Goal: Ask a question: Seek information or help from site administrators or community

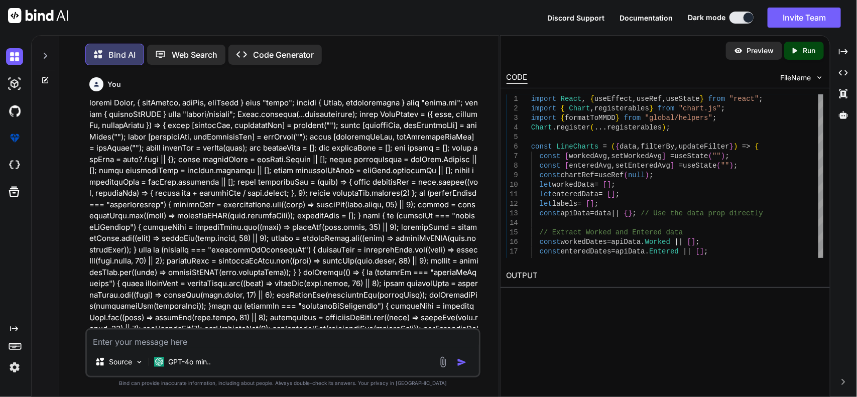
scroll to position [7536, 0]
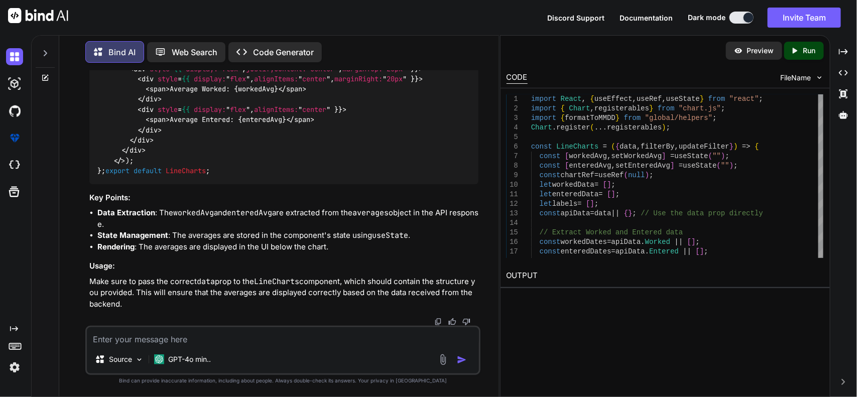
click at [207, 337] on textarea at bounding box center [283, 336] width 392 height 18
type textarea "fastapi vs express js api bAckend which is better?"
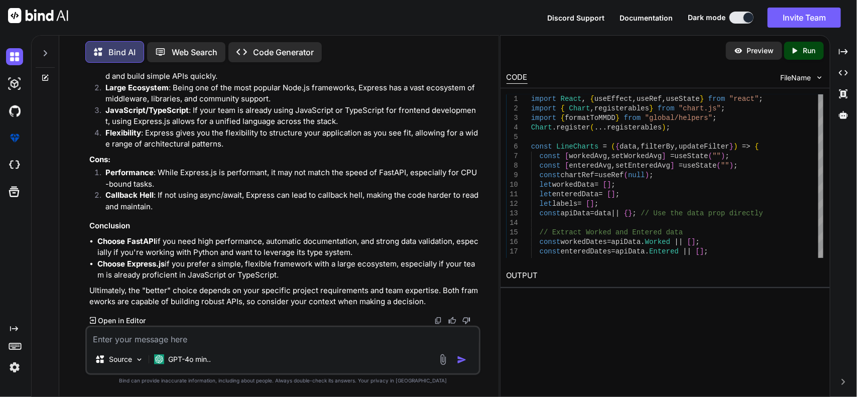
scroll to position [8645, 0]
drag, startPoint x: 86, startPoint y: 184, endPoint x: 266, endPoint y: 186, distance: 179.7
click at [266, 186] on div "You Bind AI To integrate the average data from the backend into your existing R…" at bounding box center [282, 234] width 395 height 326
copy p "fastapi vs express js api bAckend which is better?"
click at [292, 344] on textarea at bounding box center [283, 336] width 392 height 18
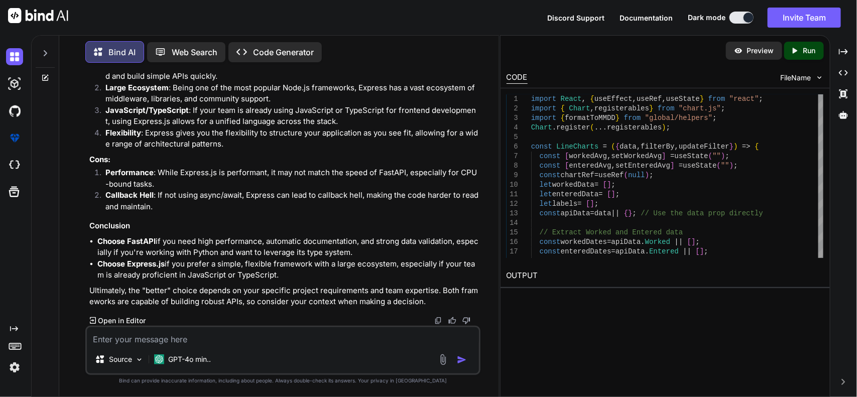
click at [171, 344] on textarea at bounding box center [283, 336] width 392 height 18
paste textarea "ServiceStartDate [DATE] [DATE] [DATE] [DATE]"
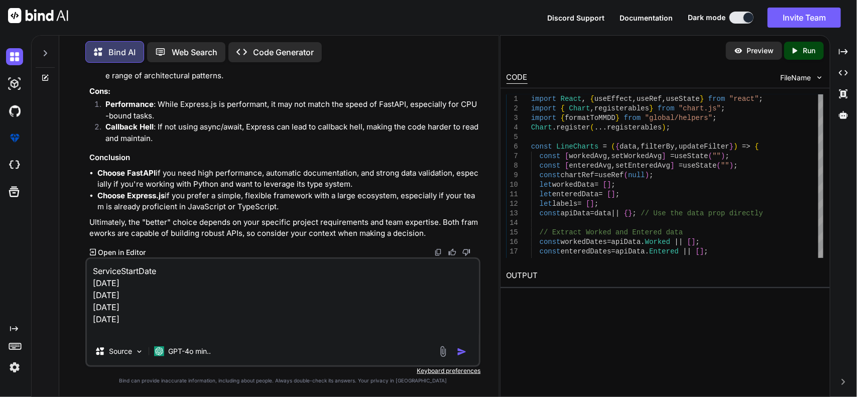
click at [93, 269] on textarea "ServiceStartDate [DATE] [DATE] [DATE] [DATE]" at bounding box center [283, 298] width 392 height 78
click at [283, 271] on textarea "im getting this formart of date ServiceStartDate [DATE] [DATE] [DATE] [DATE]" at bounding box center [283, 298] width 392 height 78
click at [284, 301] on textarea "im getting this formart of date ServiceStartDate . [DATE] [DATE] [DATE] [DATE]" at bounding box center [283, 298] width 392 height 78
click at [192, 333] on textarea "im getting this formart of date ServiceStartDate . [DATE] [DATE] [DATE] [DATE] …" at bounding box center [283, 298] width 392 height 78
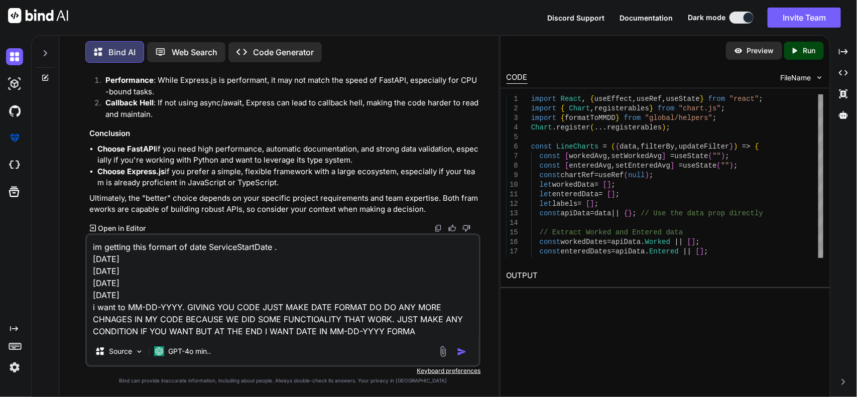
type textarea "im getting this formart of date ServiceStartDate . [DATE] [DATE] [DATE] [DATE] …"
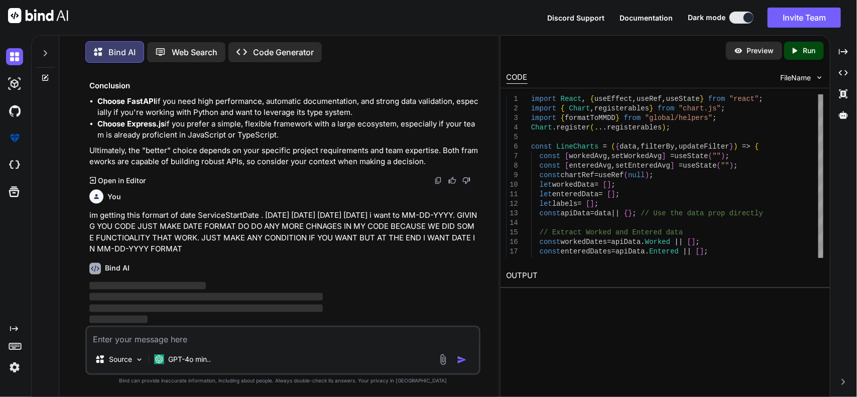
scroll to position [9226, 0]
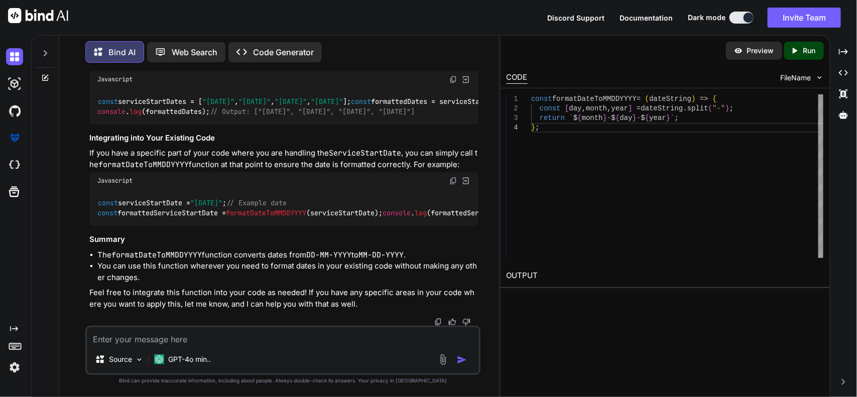
click at [262, 342] on textarea at bounding box center [283, 336] width 392 height 18
paste textarea "const exportNoRespPendingOrCompleted = () => { let practice = JSON.parse(sessio…"
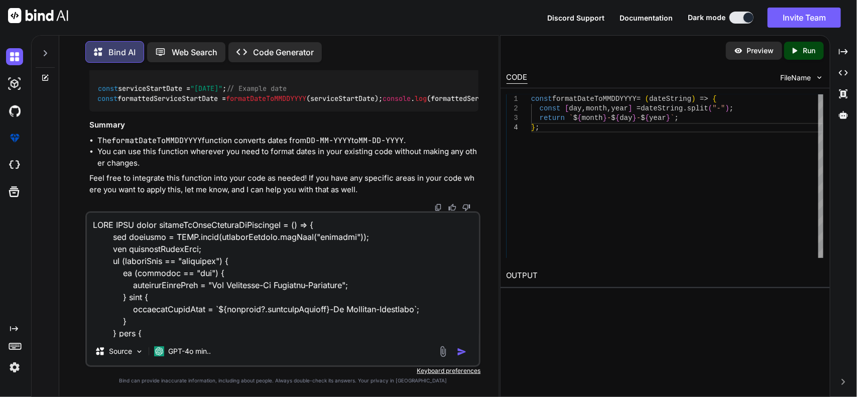
scroll to position [1662, 0]
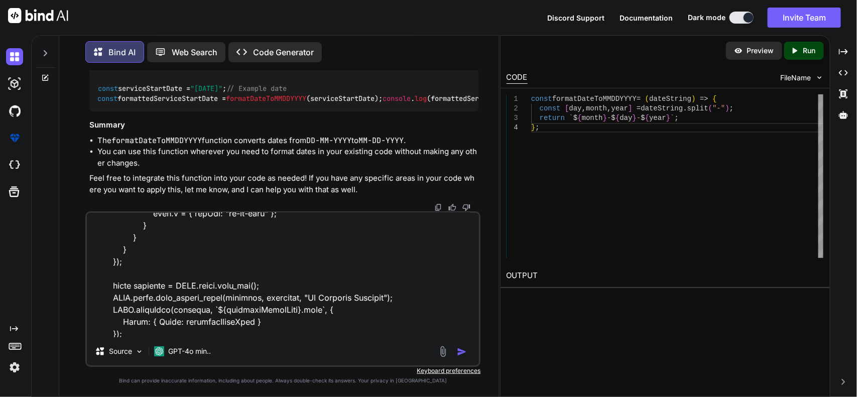
type textarea "HERE CODE const exportNoRespPendingOrCompleted = () => { let practice = JSON.pa…"
click at [463, 353] on img "button" at bounding box center [462, 352] width 10 height 10
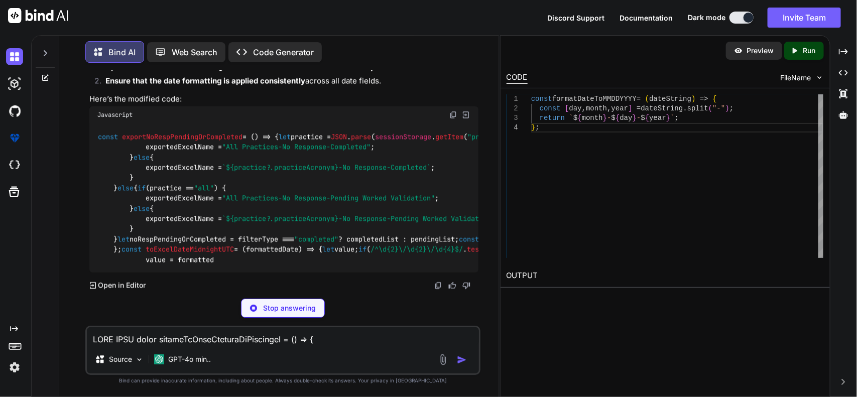
scroll to position [10481, 0]
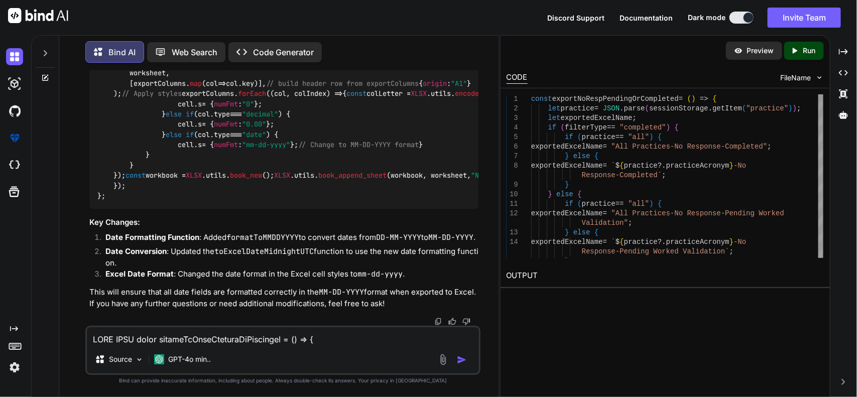
scroll to position [10419, 0]
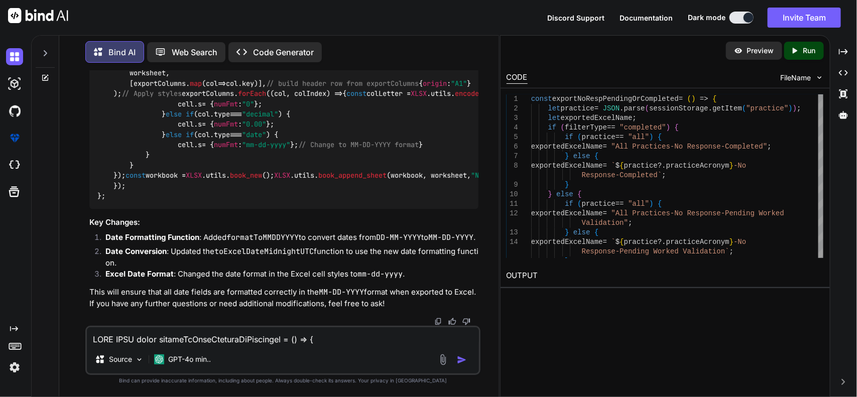
scroll to position [10764, 0]
click at [359, 342] on textarea at bounding box center [283, 336] width 392 height 18
paste textarea "TypeError: Cannot read properties of undefined (reading 'split')"
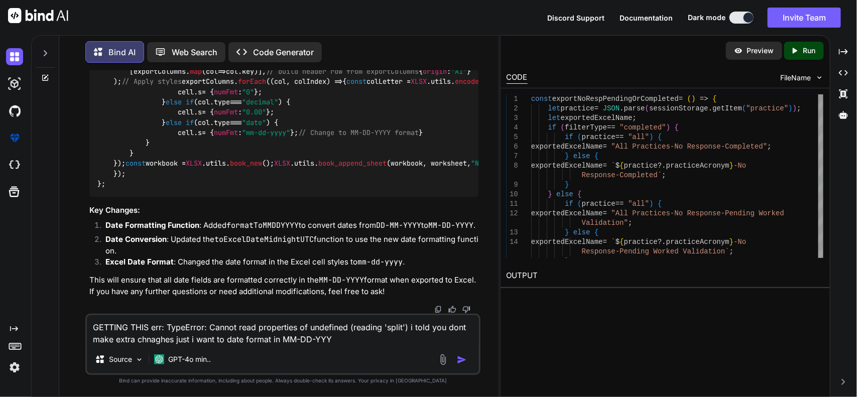
type textarea "GETTING THIS err: TypeError: Cannot read properties of undefined (reading 'spli…"
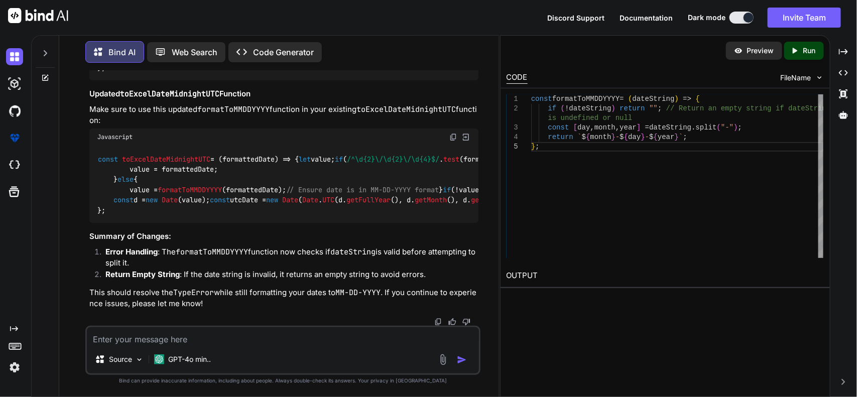
scroll to position [12552, 0]
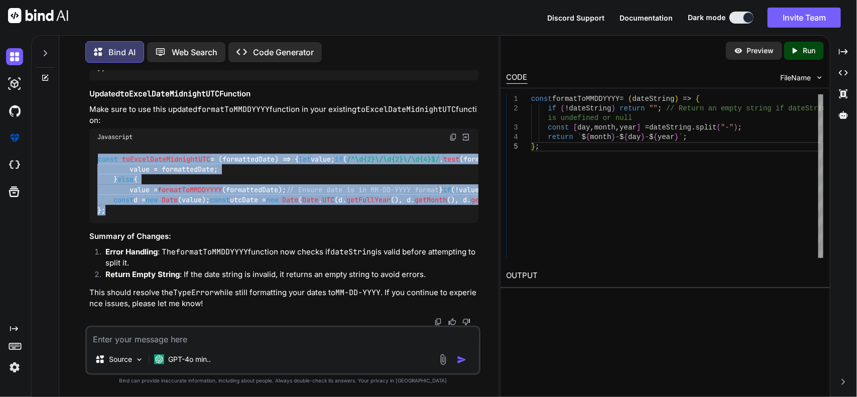
drag, startPoint x: 104, startPoint y: 272, endPoint x: 90, endPoint y: 152, distance: 121.8
click at [90, 152] on div "const toExcelDateMidnightUTC = ( formattedDate ) => { let value; if ( /^\d{2}\/…" at bounding box center [283, 184] width 389 height 77
copy code "const toExcelDateMidnightUTC = ( formattedDate ) => { let value; if ( /^\d{2}\/…"
click at [347, 163] on span "/^\d{2}\/\d{2}\/\d{4}$/" at bounding box center [393, 158] width 92 height 9
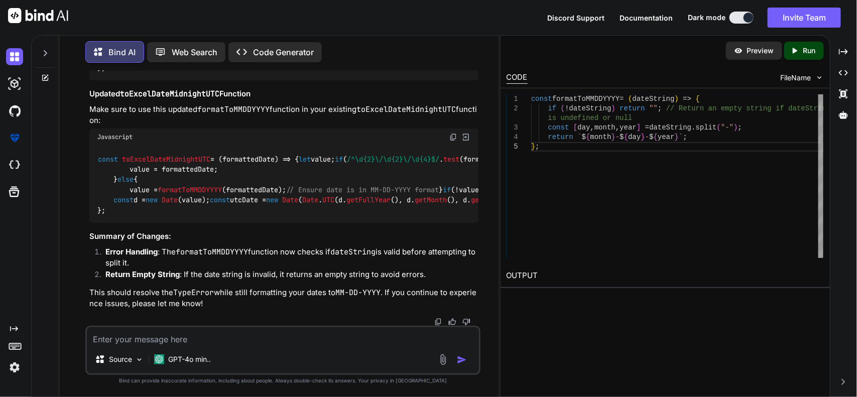
scroll to position [12615, 0]
click at [265, 341] on textarea at bounding box center [283, 336] width 392 height 18
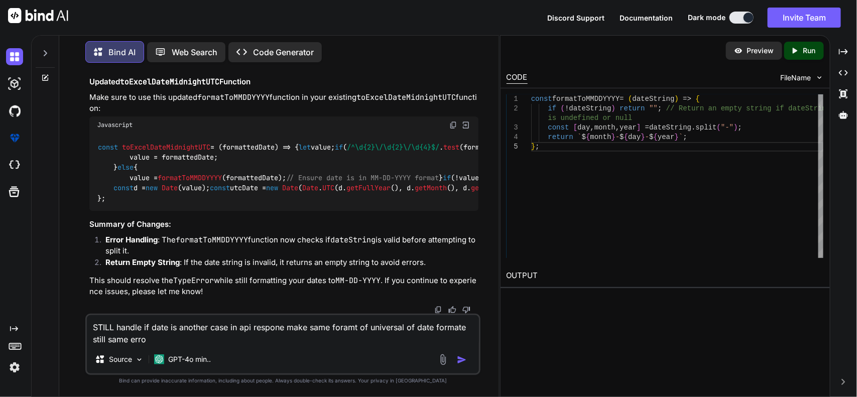
type textarea "STILL handle if date is another case in api respone make same foramt of univers…"
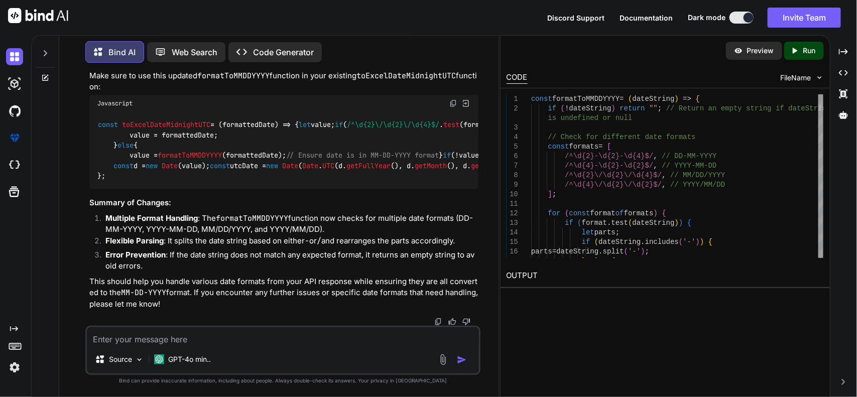
scroll to position [12921, 0]
click at [453, 107] on img at bounding box center [453, 103] width 8 height 8
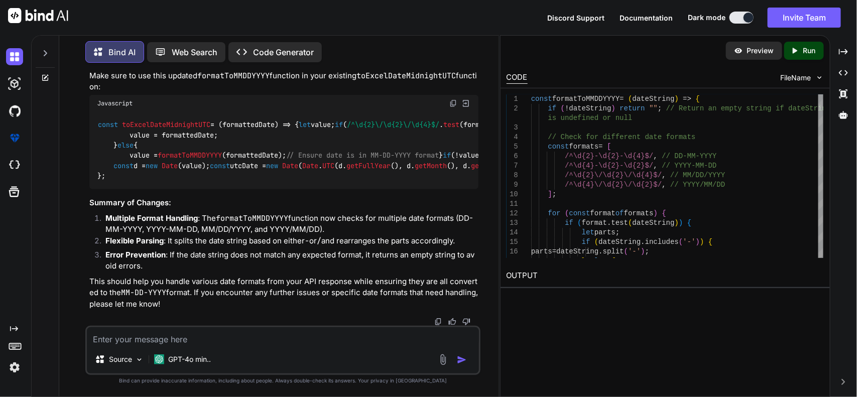
click at [267, 337] on textarea at bounding box center [283, 336] width 392 height 18
click at [253, 335] on textarea "not now geting downlaod but" at bounding box center [283, 336] width 392 height 18
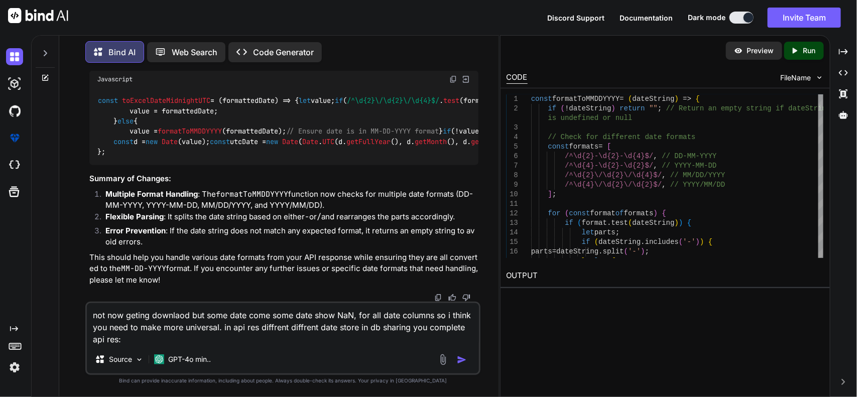
paste textarea "[ { "id": 1886, "PracticeName": "Infectious Diseases of Southern Nevada", "CLAI…"
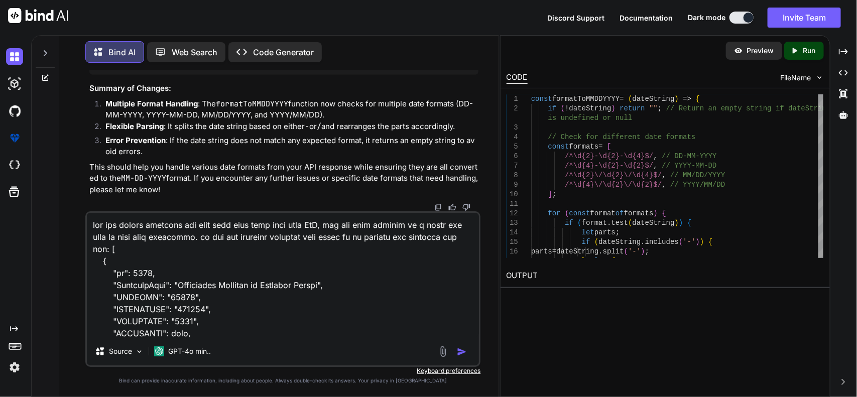
scroll to position [713923, 0]
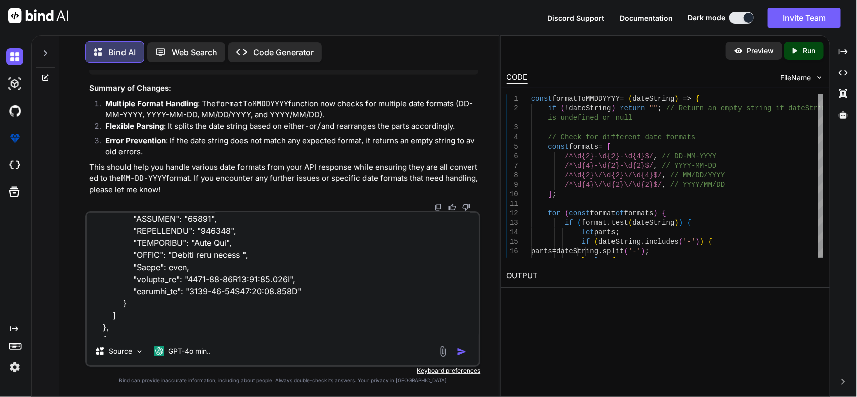
type textarea "not now geting downlaod but some date come some date show NaN, for all date col…"
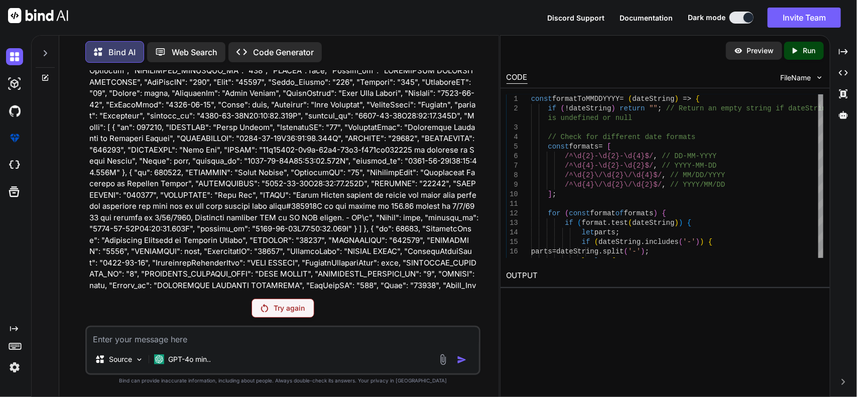
scroll to position [13419, 0]
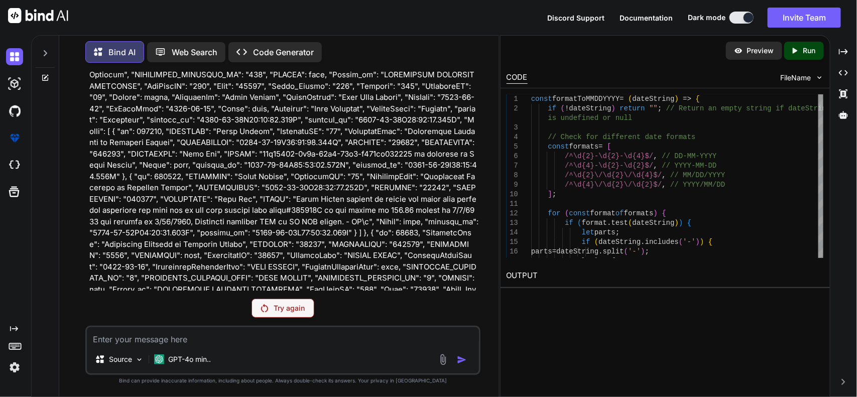
click at [303, 335] on textarea at bounding box center [283, 336] width 392 height 18
paste textarea "{ "id": 1886, "PracticeName": "Infectious Diseases of [GEOGRAPHIC_DATA][US_STAT…"
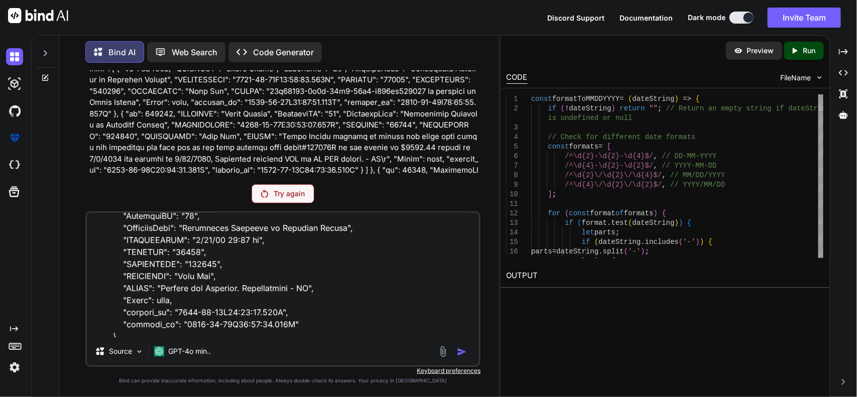
scroll to position [483, 0]
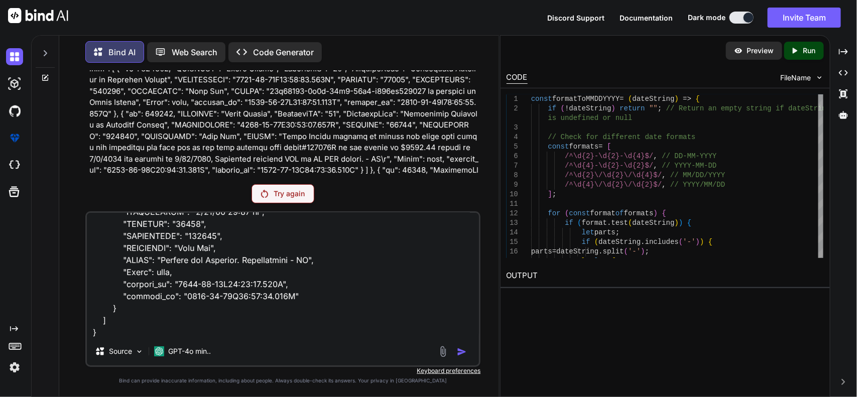
click at [254, 325] on textarea at bounding box center [283, 275] width 392 height 124
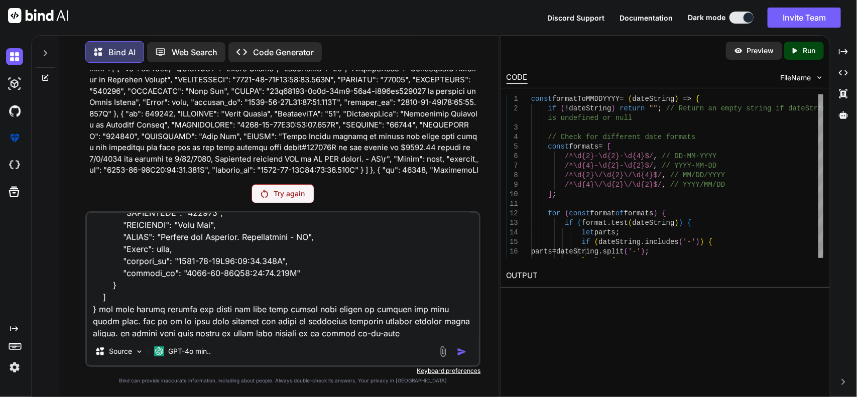
scroll to position [518, 0]
type textarea "{ "id": 1886, "PracticeName": "Infectious Diseases of [GEOGRAPHIC_DATA][US_STAT…"
click at [438, 322] on textarea at bounding box center [283, 275] width 392 height 124
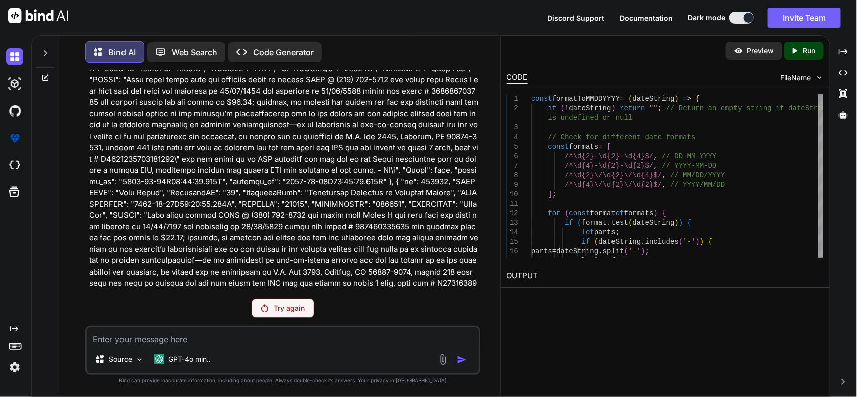
scroll to position [13168, 0]
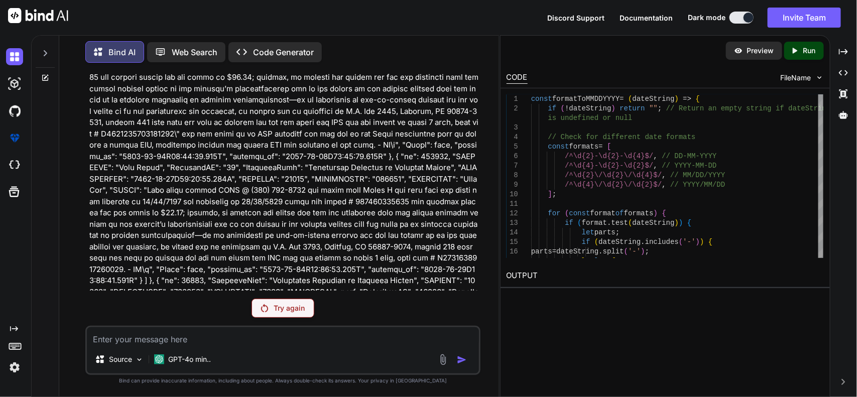
click at [196, 337] on textarea at bounding box center [283, 336] width 392 height 18
paste textarea "{ "id": 1886, "PracticeName": "Infectious Diseases of [GEOGRAPHIC_DATA][US_STAT…"
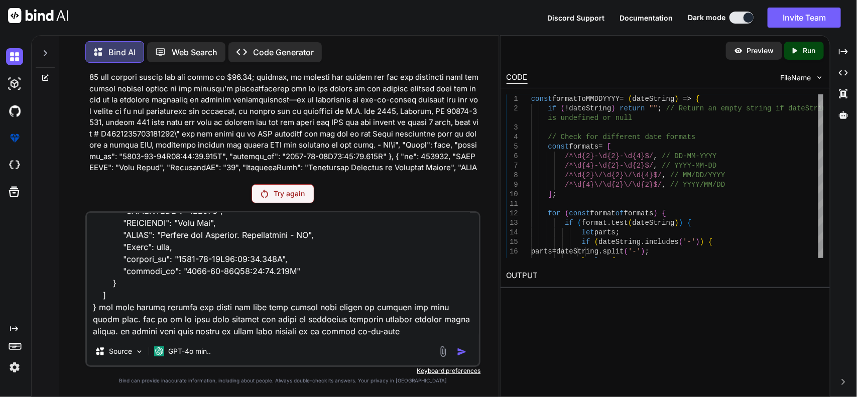
type textarea "{ "id": 1886, "PracticeName": "Infectious Diseases of [GEOGRAPHIC_DATA][US_STAT…"
click at [47, 74] on icon at bounding box center [46, 76] width 5 height 5
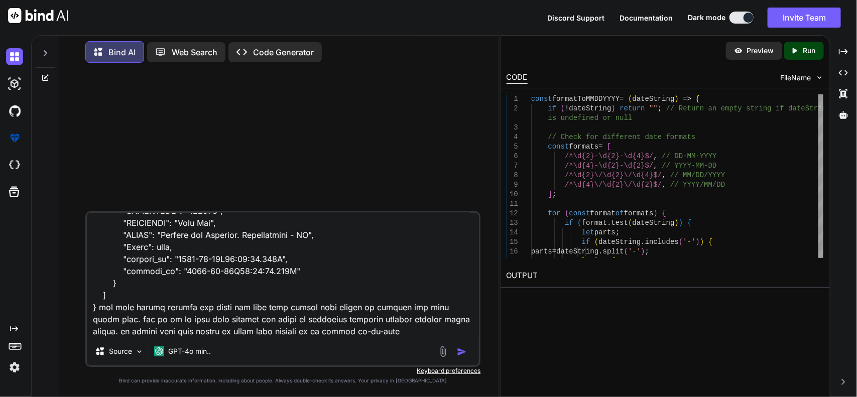
scroll to position [0, 0]
click at [460, 347] on img "button" at bounding box center [462, 352] width 10 height 10
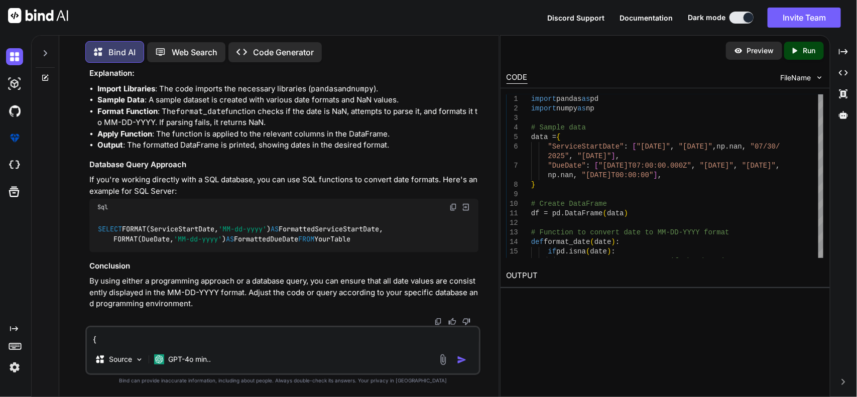
scroll to position [551, 0]
click at [327, 342] on textarea at bounding box center [283, 336] width 392 height 18
type textarea "using js fix it make all"
click at [464, 355] on img "button" at bounding box center [462, 360] width 10 height 10
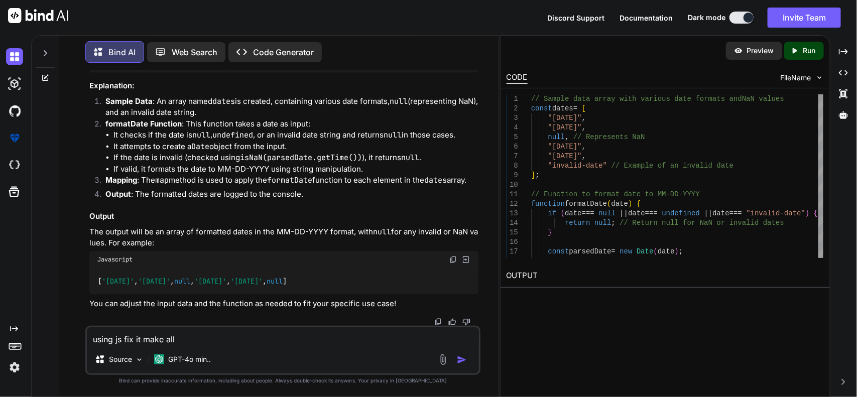
scroll to position [1062, 0]
click at [202, 335] on textarea "using js fix it make all" at bounding box center [283, 336] width 392 height 18
click at [241, 342] on textarea "some have date" at bounding box center [283, 336] width 392 height 18
type textarea "s"
paste textarea "{ "id": 50081, "PracticeName": "Infectious Diseases of Southern [US_STATE]", "C…"
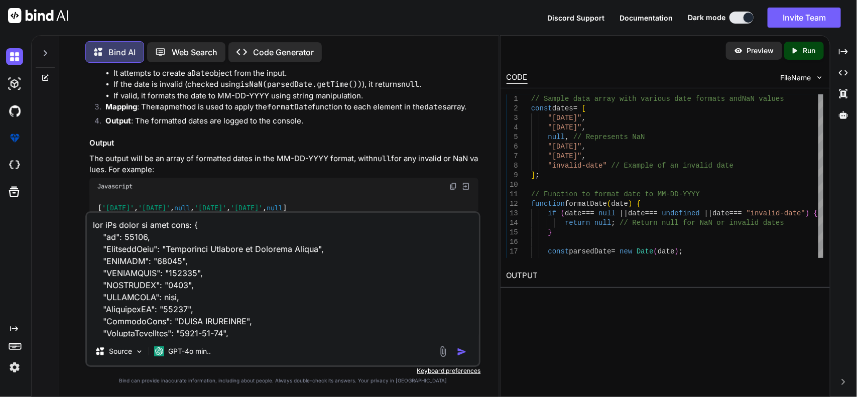
scroll to position [302, 0]
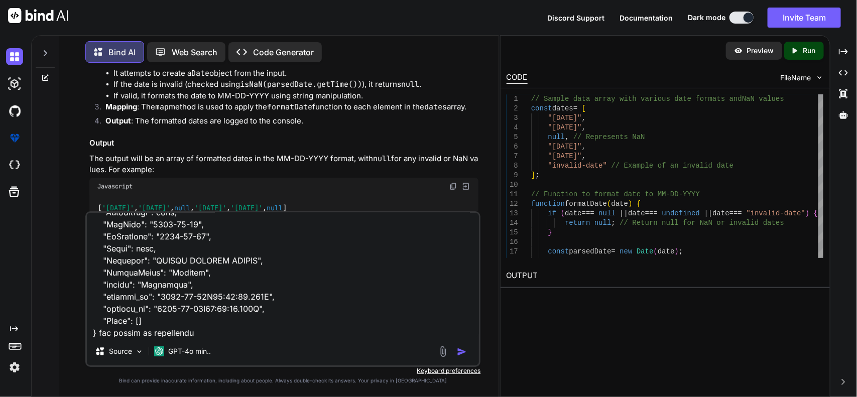
type textarea "you cAn checj my data resp: { "id": 50081, "PracticeName": "Infectious Diseases…"
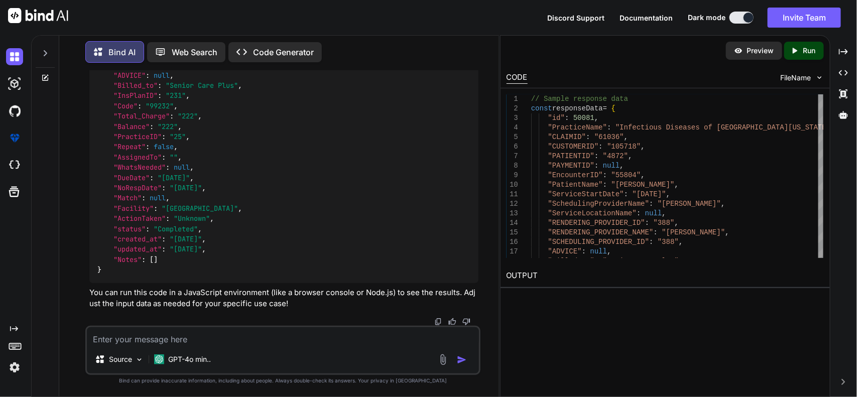
scroll to position [2582, 0]
click at [278, 341] on textarea at bounding box center [283, 336] width 392 height 18
click at [197, 330] on textarea at bounding box center [283, 336] width 392 height 18
paste textarea "const exportNoRespPendingOrCompleted = () => { let practice = JSON.parse(sessio…"
type textarea "incorporated with my code: const exportNoRespPendingOrCompleted = () => { let p…"
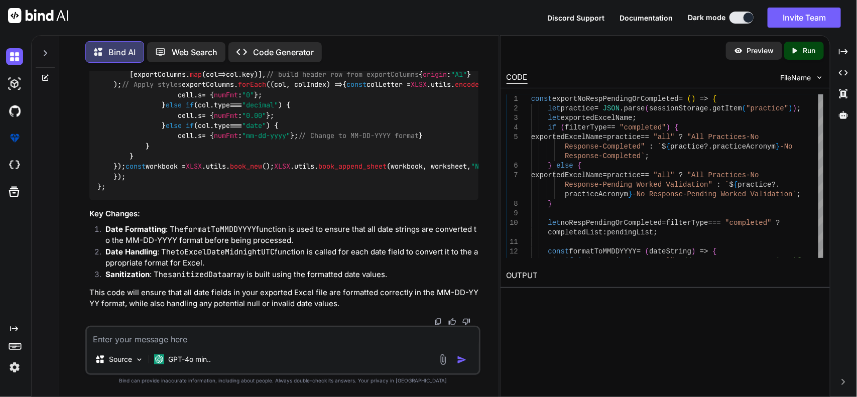
scroll to position [3902, 0]
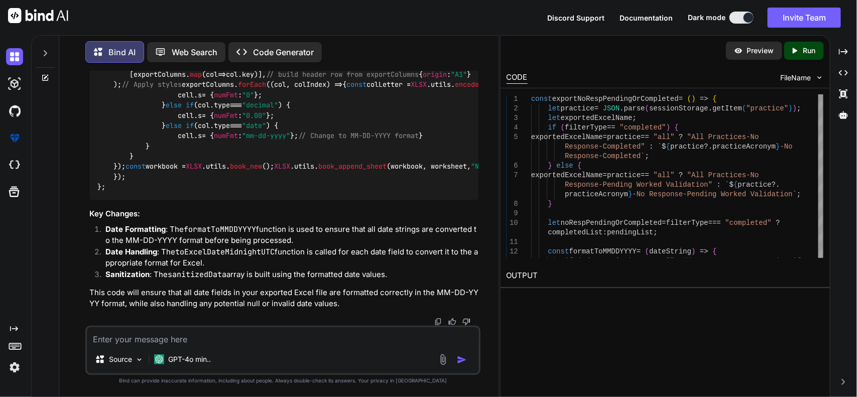
click at [249, 345] on div "Source GPT-4o min.." at bounding box center [282, 350] width 395 height 49
click at [345, 338] on textarea at bounding box center [283, 336] width 392 height 18
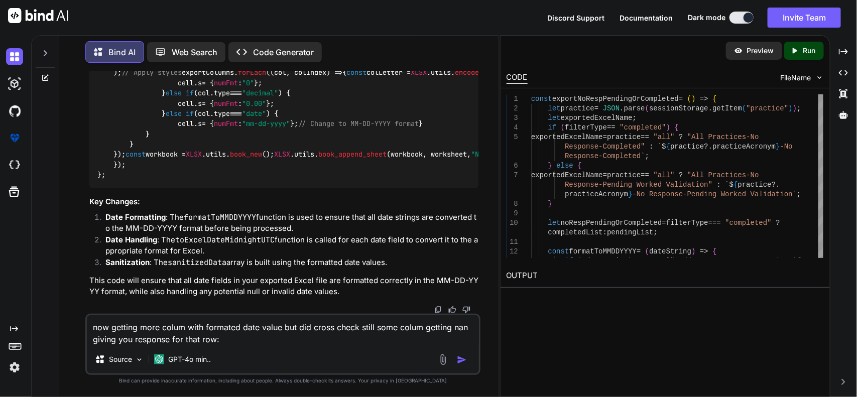
paste textarea "{ "id": 14644, "PracticeName": "Infectious Diseases of Southern [US_STATE]", "C…"
type textarea "now getting more colum with formated date value but did cross check still some …"
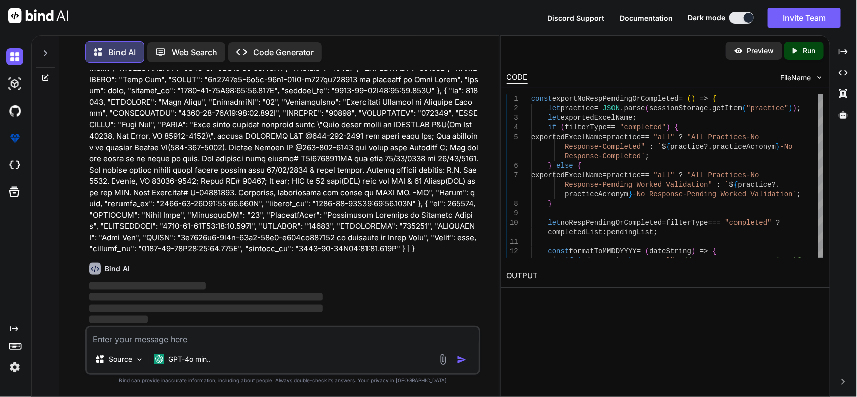
scroll to position [5709, 0]
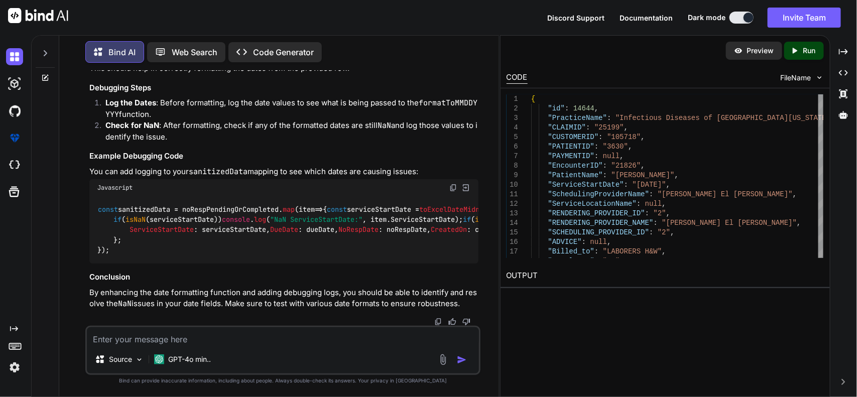
scroll to position [6650, 0]
drag, startPoint x: 188, startPoint y: 216, endPoint x: 232, endPoint y: 406, distance: 195.6
drag, startPoint x: 232, startPoint y: 406, endPoint x: 174, endPoint y: 244, distance: 172.1
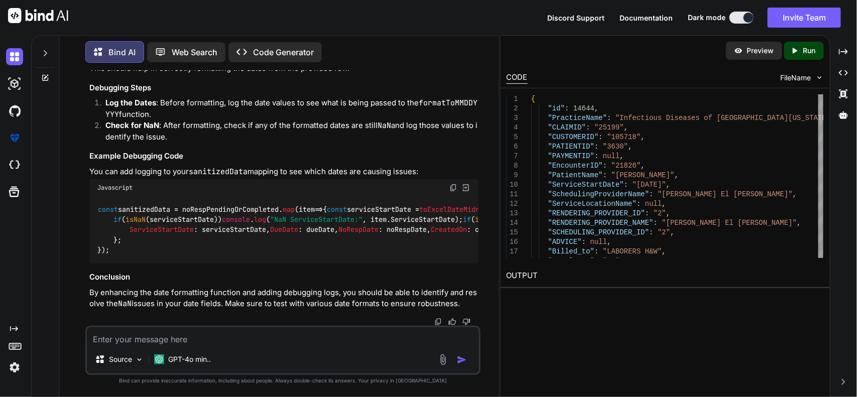
scroll to position [7230, 0]
click at [209, 335] on textarea at bounding box center [283, 336] width 392 height 18
type textarea "final code"
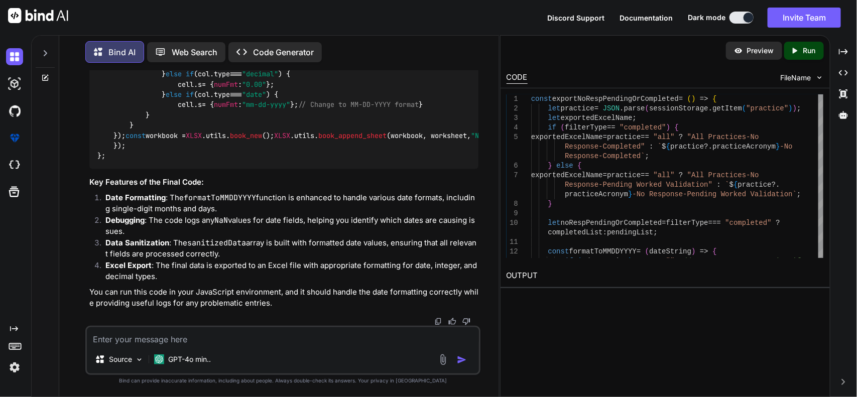
scroll to position [7591, 0]
